Goal: Information Seeking & Learning: Check status

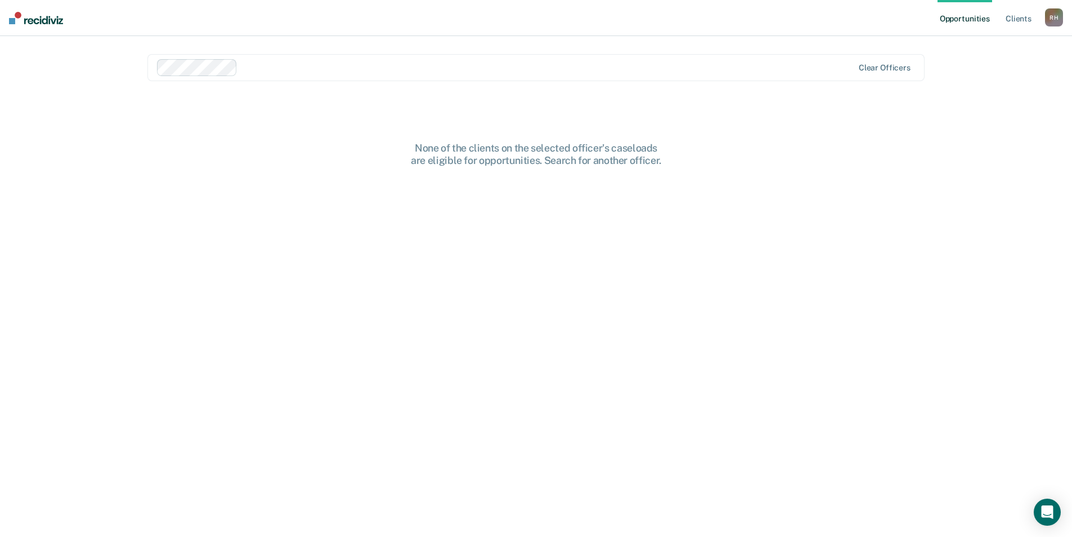
click at [404, 254] on div "None of the clients on the selected officer's caseloads are eligible for opport…" at bounding box center [535, 347] width 777 height 410
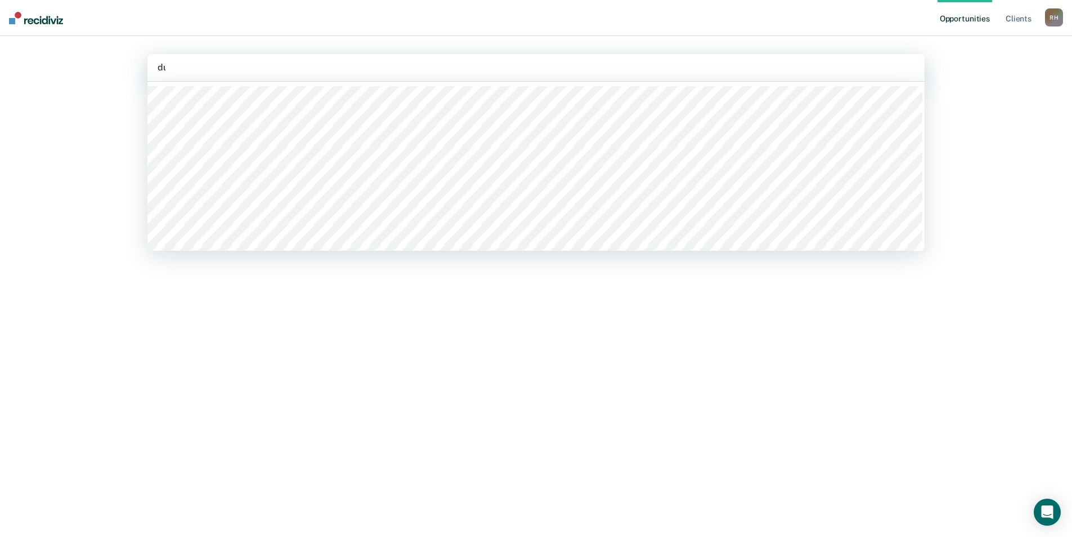
type input "dunt"
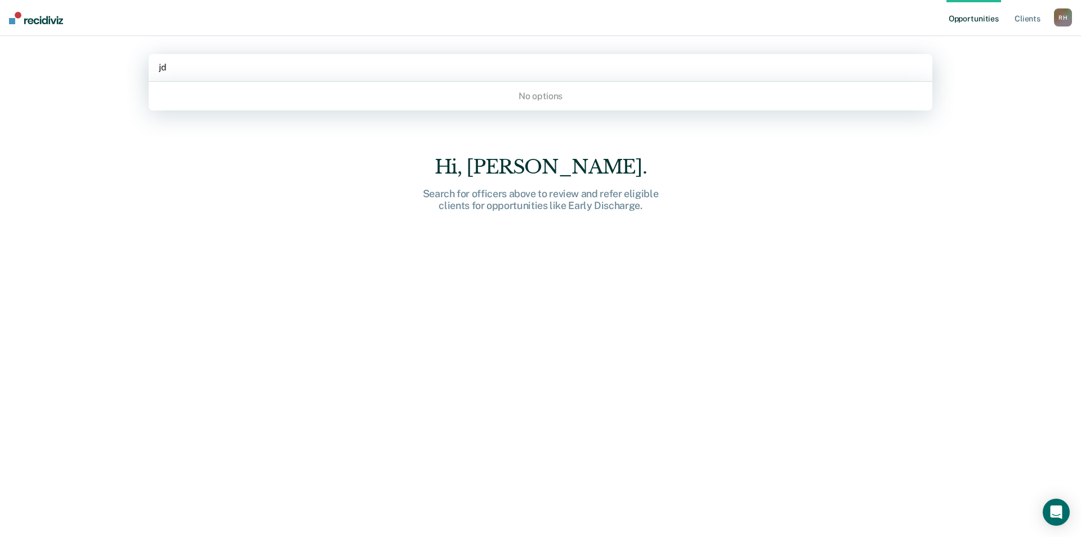
type input "j"
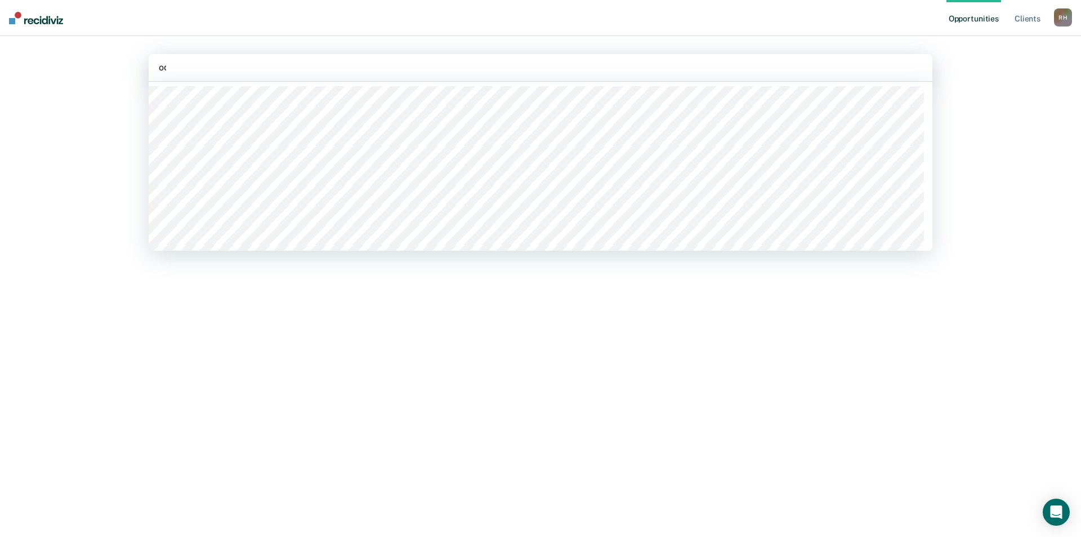
type input "odi"
type input "[PERSON_NAME]"
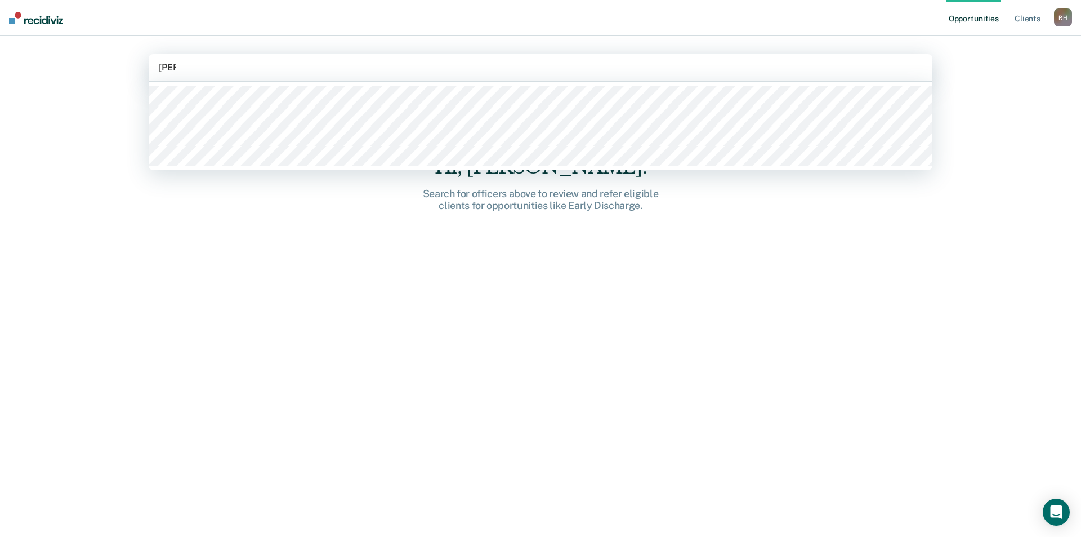
type input "[PERSON_NAME]"
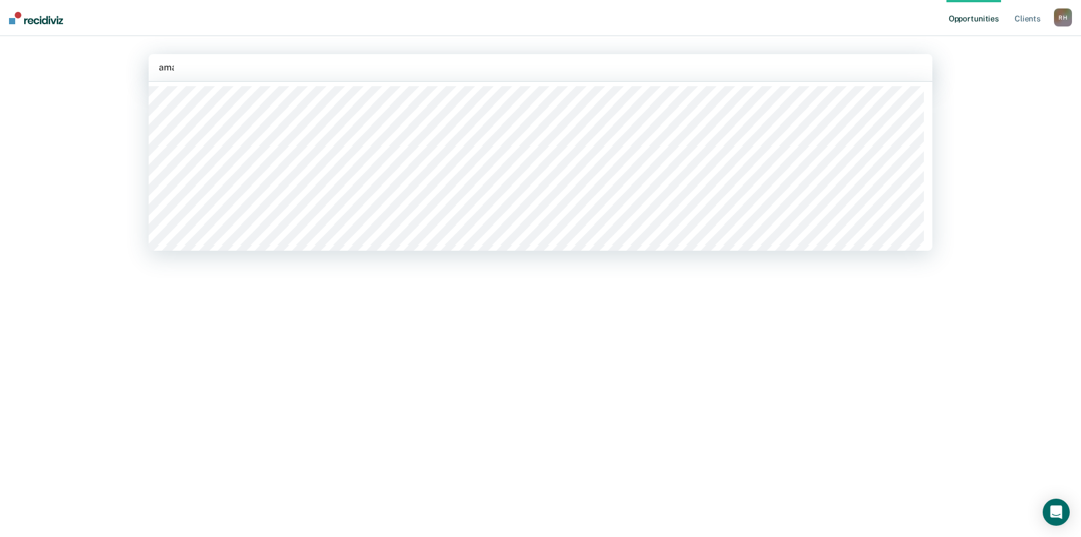
type input "amand"
